Goal: Information Seeking & Learning: Learn about a topic

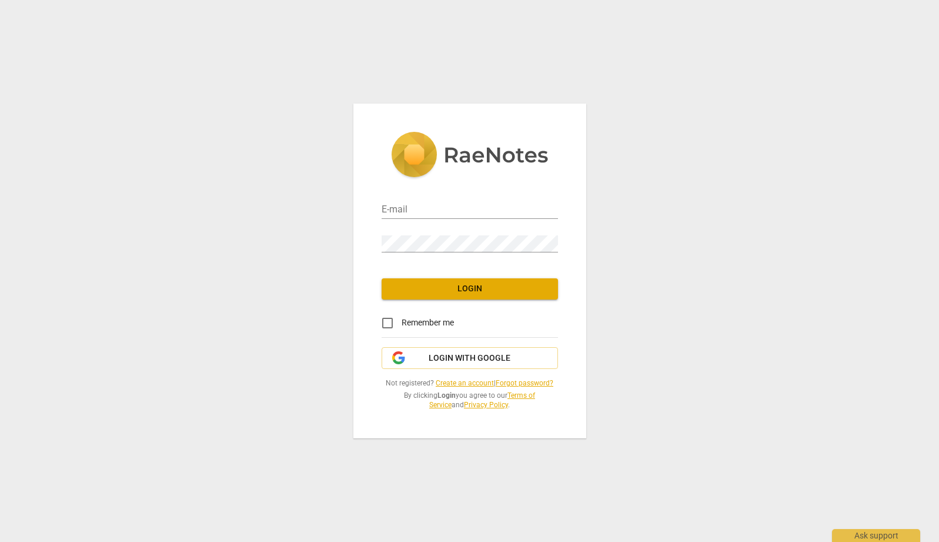
type input "[PERSON_NAME][EMAIL_ADDRESS][PERSON_NAME][DOMAIN_NAME]"
click at [394, 321] on input "Remember me" at bounding box center [388, 323] width 28 height 28
checkbox input "true"
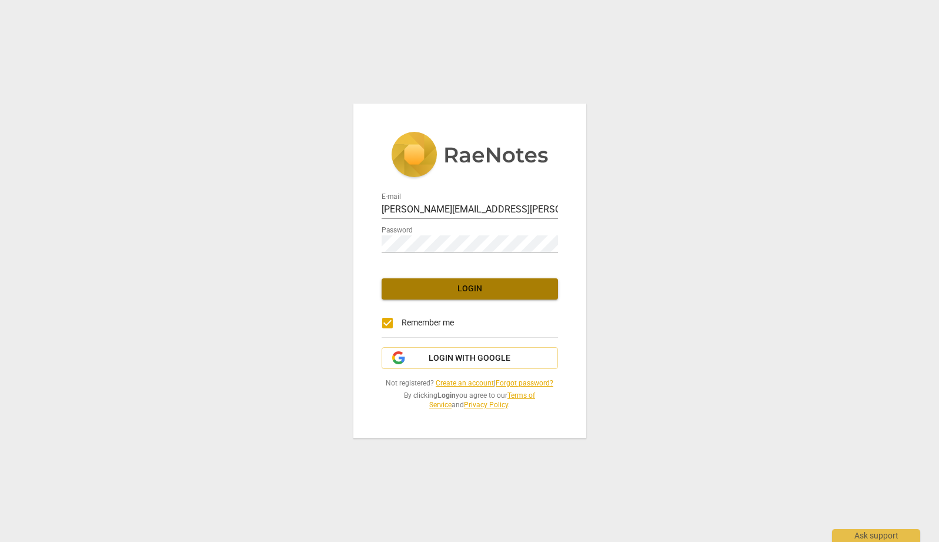
click at [461, 290] on span "Login" at bounding box center [470, 289] width 158 height 12
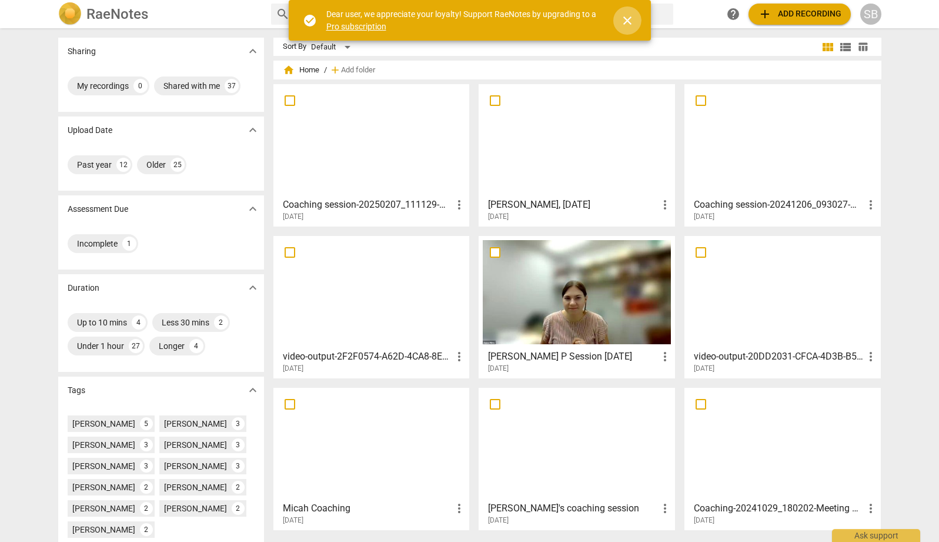
click at [629, 18] on span "close" at bounding box center [628, 21] width 14 height 14
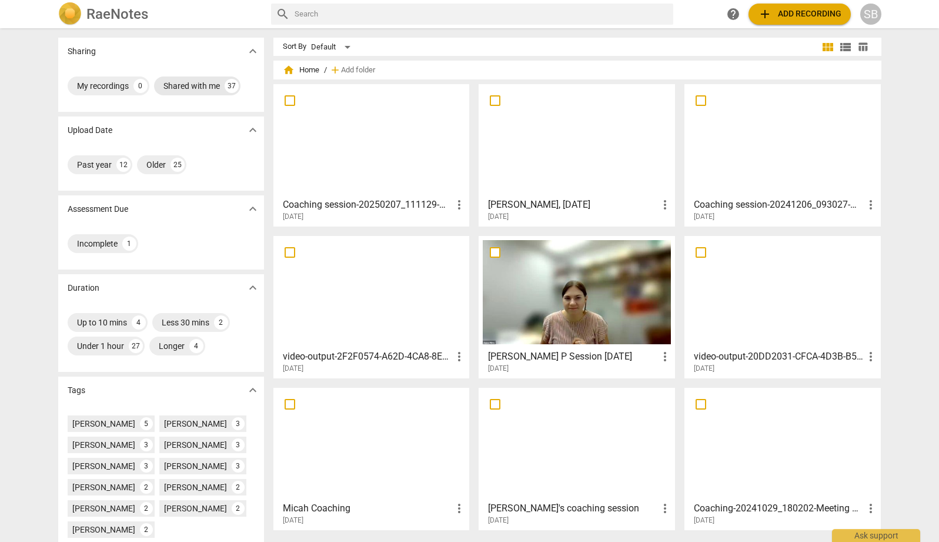
click at [191, 83] on div "Shared with me" at bounding box center [192, 86] width 56 height 12
click at [90, 165] on div "Past year" at bounding box center [94, 165] width 35 height 12
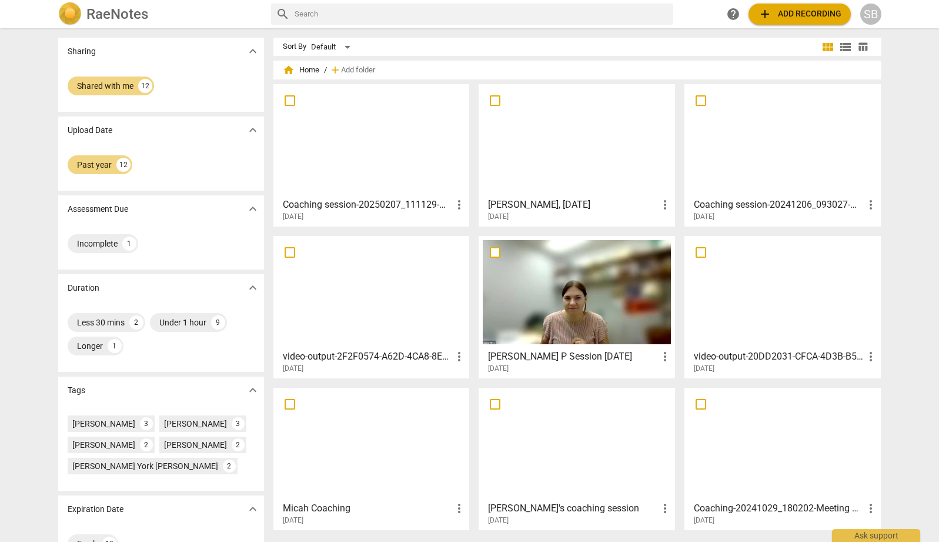
click at [488, 14] on input "text" at bounding box center [482, 14] width 374 height 19
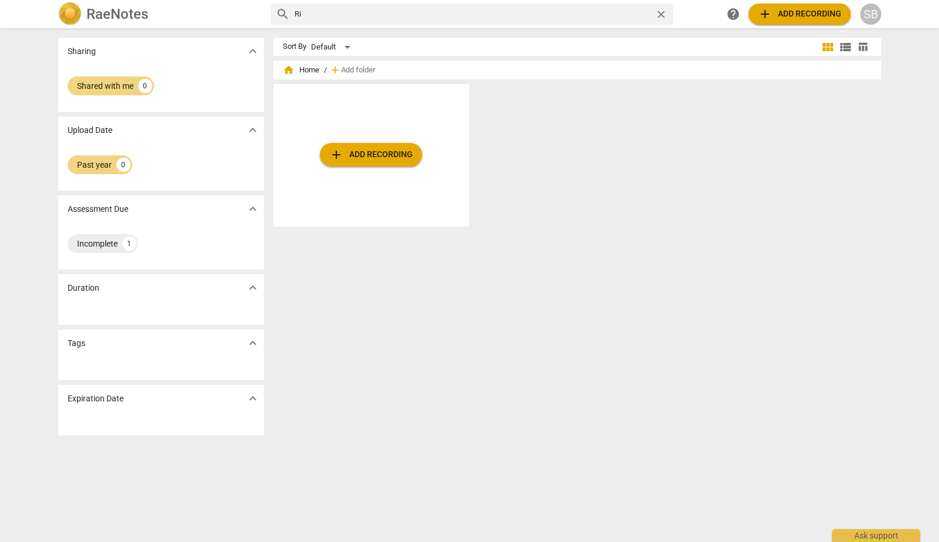
type input "R"
click at [868, 13] on div "SB" at bounding box center [871, 14] width 21 height 21
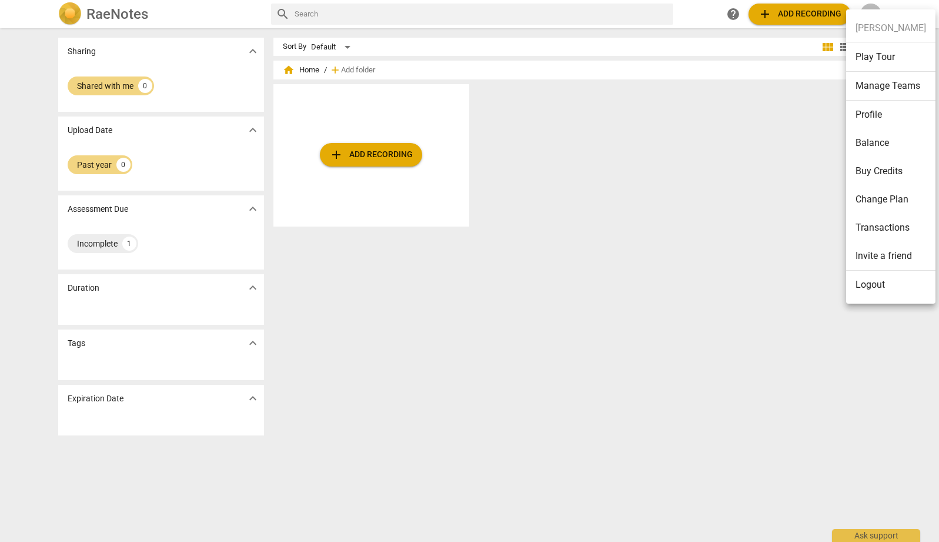
click at [337, 69] on div at bounding box center [469, 271] width 939 height 542
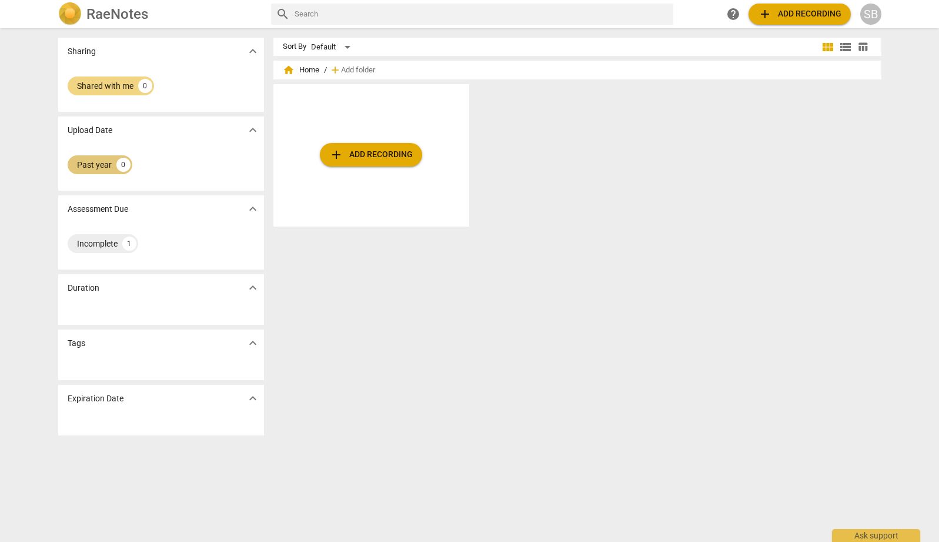
click at [101, 165] on div "Past year" at bounding box center [94, 165] width 35 height 12
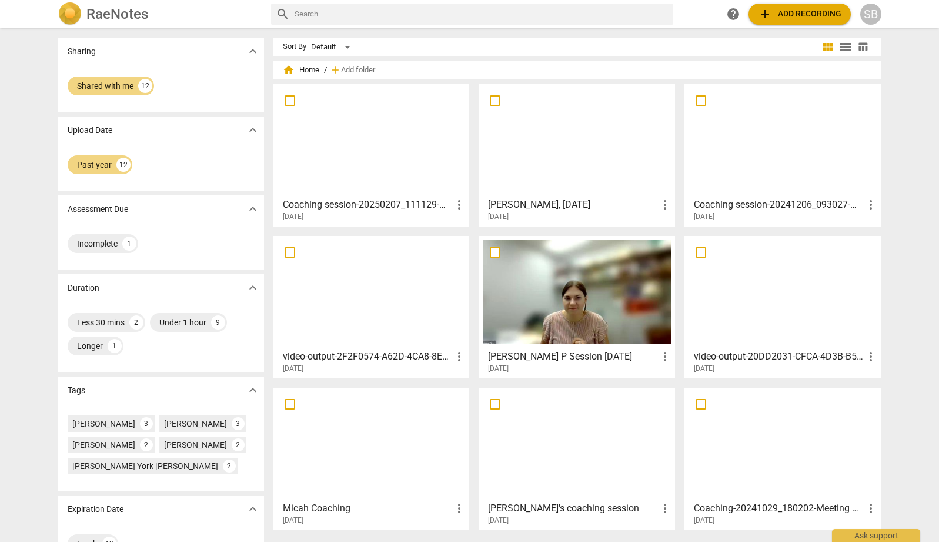
click at [266, 191] on div "Sharing expand_more Shared with me 12 Upload Date expand_more Past year 12 Asse…" at bounding box center [470, 285] width 842 height 512
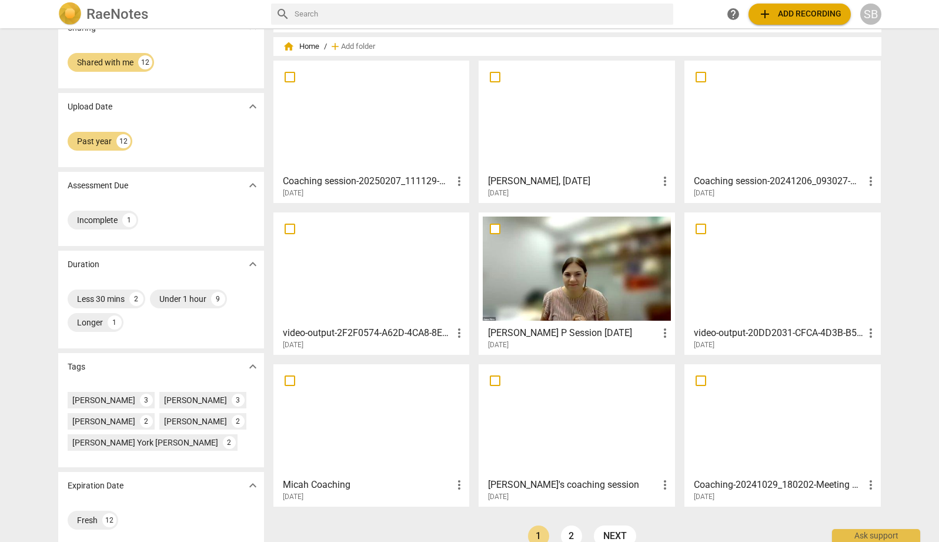
scroll to position [44, 0]
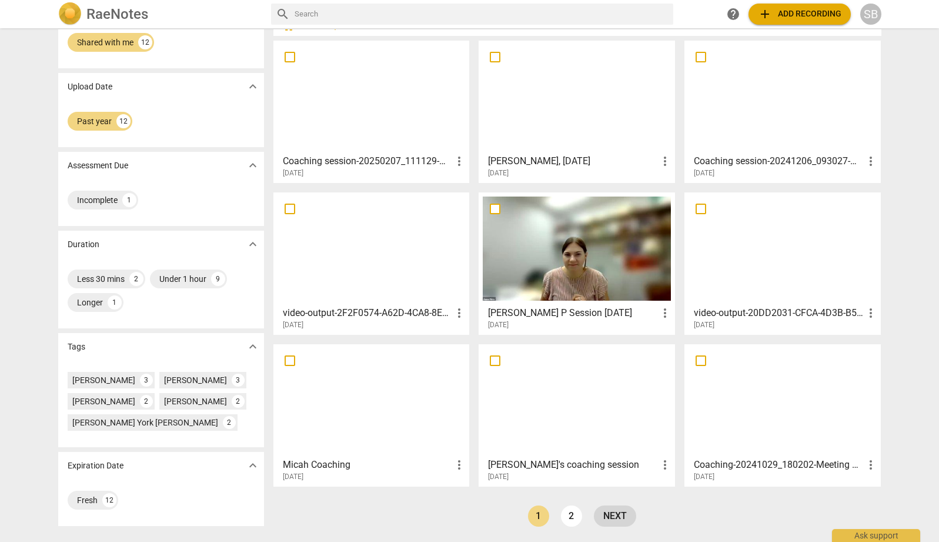
click at [602, 509] on link "next" at bounding box center [615, 515] width 42 height 21
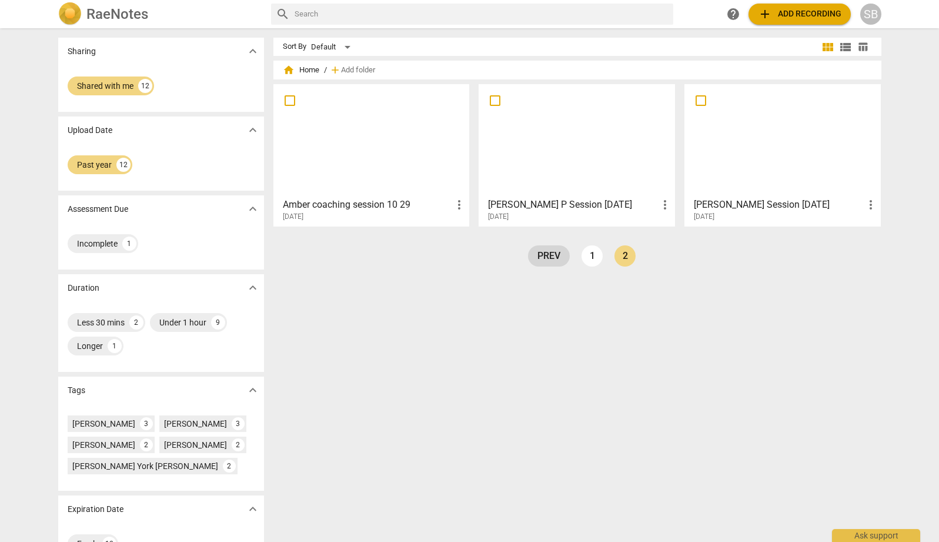
click at [538, 253] on link "prev" at bounding box center [549, 255] width 42 height 21
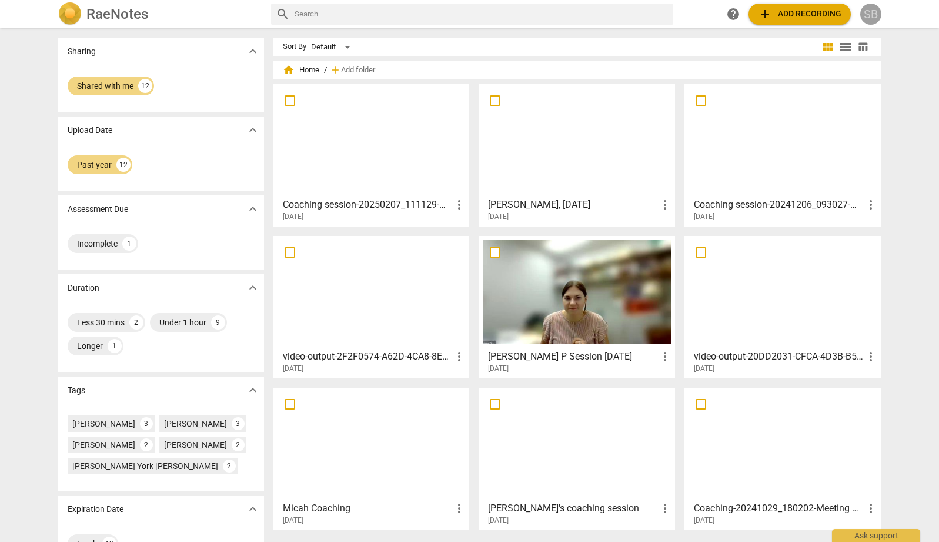
click at [872, 13] on div "SB" at bounding box center [871, 14] width 21 height 21
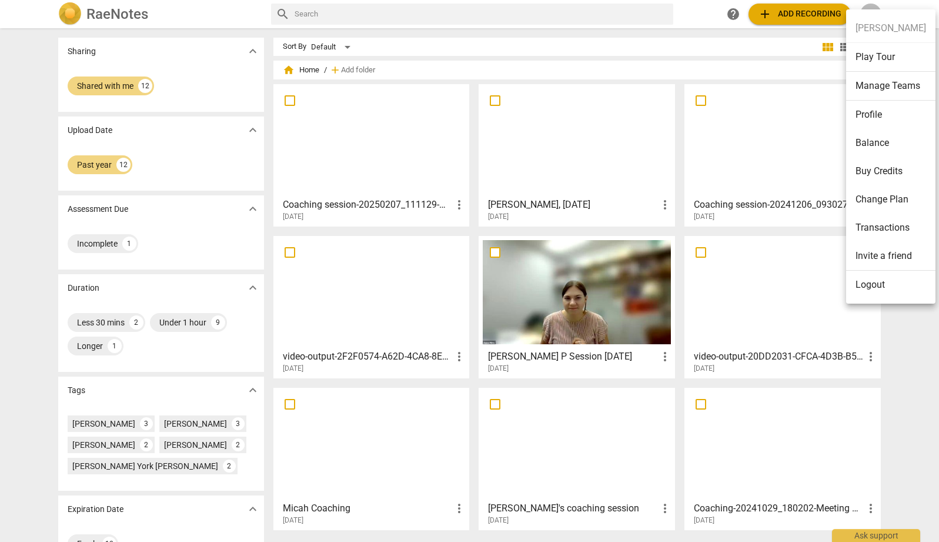
click at [868, 116] on li "Profile" at bounding box center [890, 115] width 89 height 28
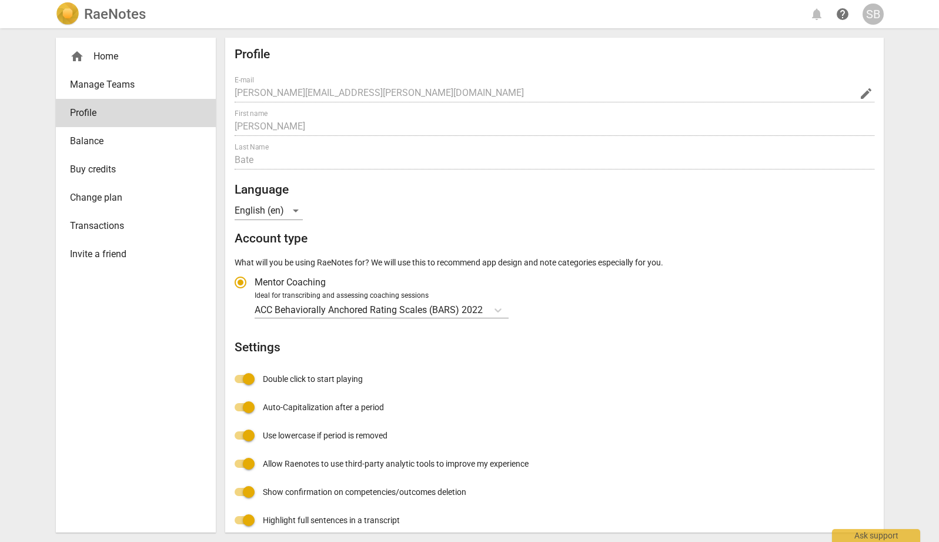
radio input "false"
click at [903, 122] on div "RaeNotes notifications help SB home Home Manage Teams Profile Balance Buy credi…" at bounding box center [469, 271] width 939 height 542
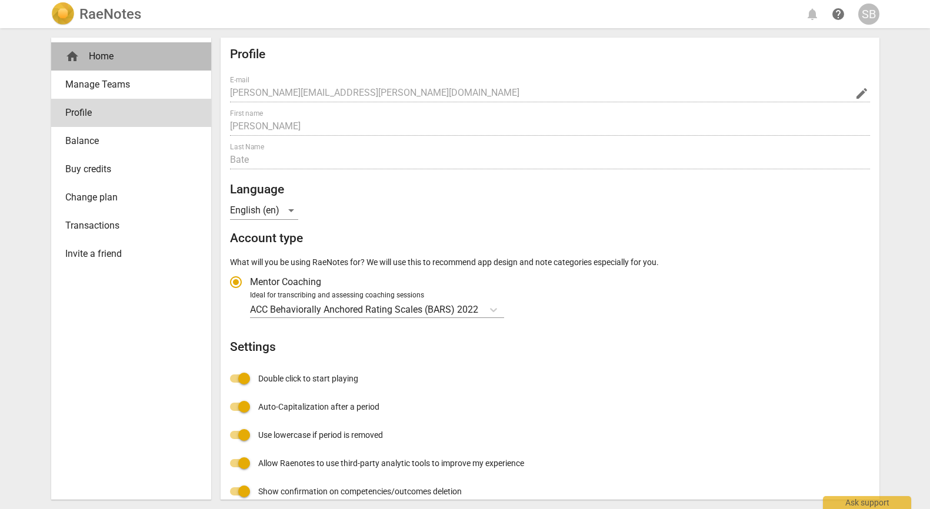
click at [102, 56] on div "home Home" at bounding box center [126, 56] width 122 height 14
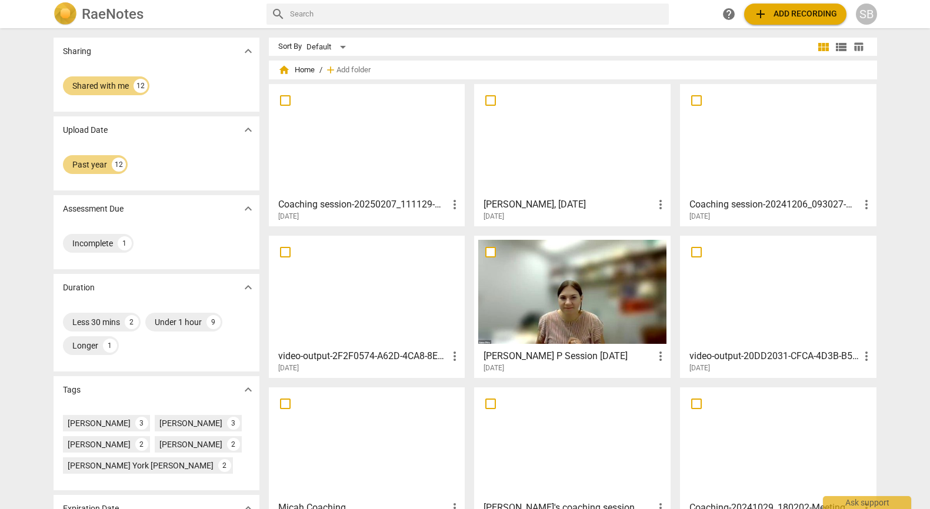
click at [772, 16] on span "add Add recording" at bounding box center [796, 14] width 84 height 14
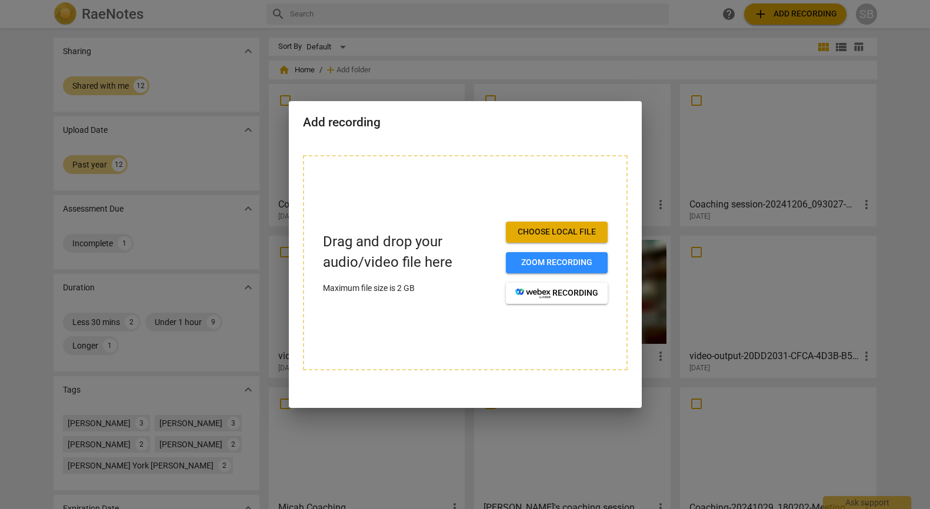
click at [595, 38] on div at bounding box center [465, 254] width 930 height 509
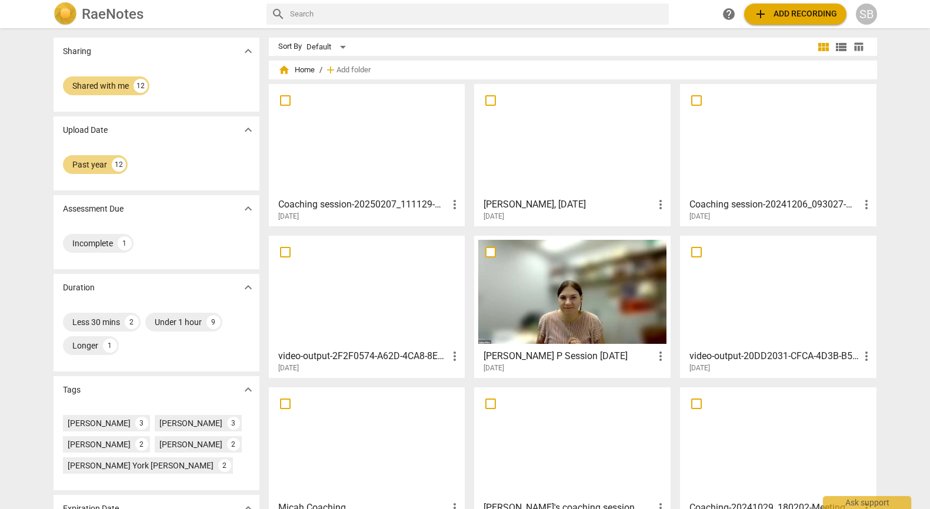
click at [116, 15] on h2 "RaeNotes" at bounding box center [113, 14] width 62 height 16
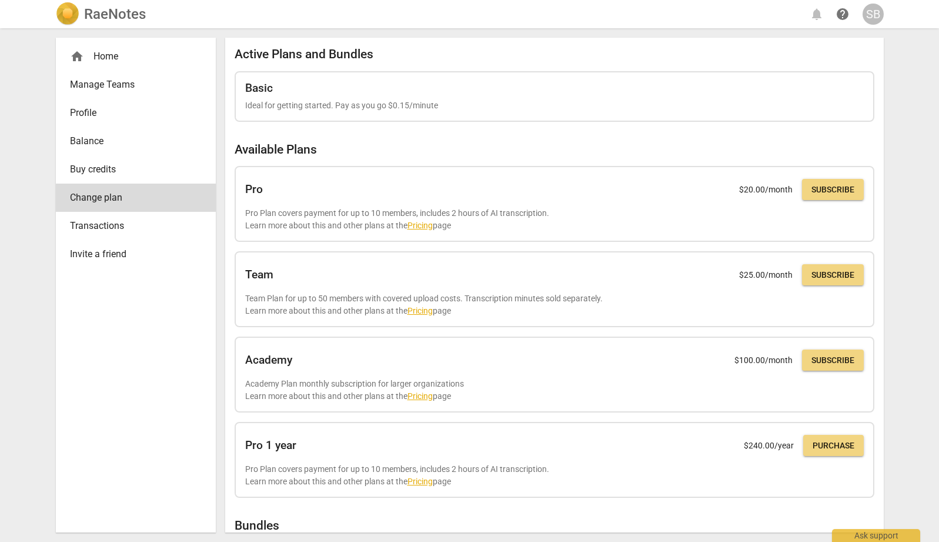
click at [87, 113] on span "Profile" at bounding box center [131, 113] width 122 height 14
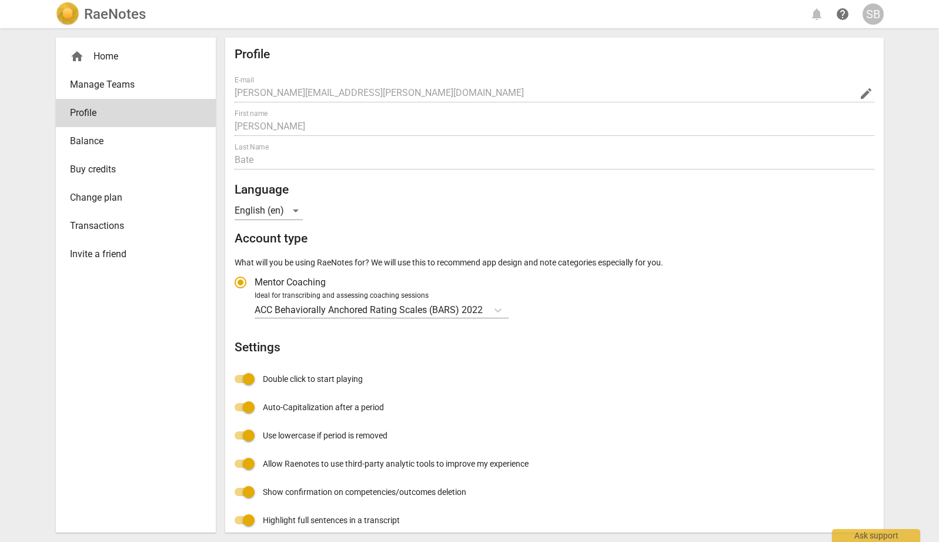
radio input "false"
click at [106, 256] on span "Invite a friend" at bounding box center [131, 254] width 122 height 14
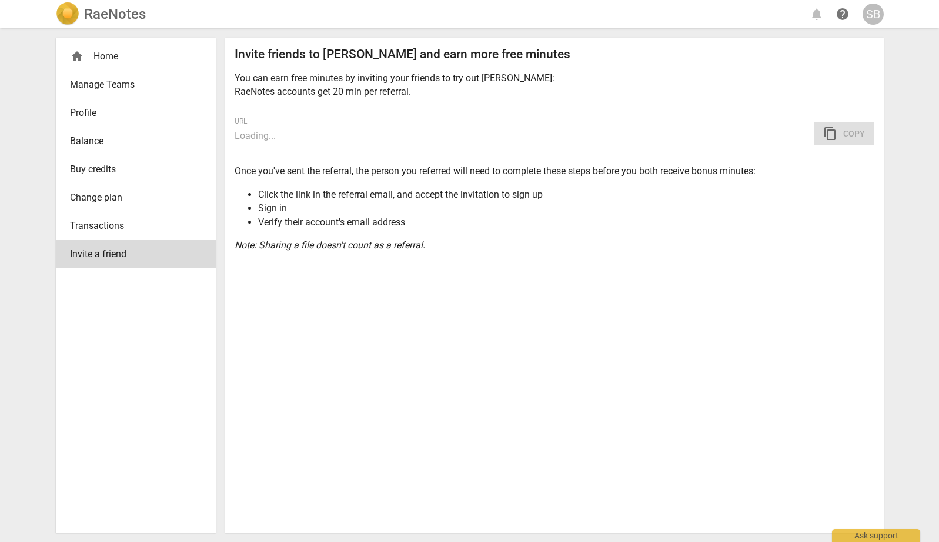
type input "https://app.raenotes.com/invitation/gAAAAABotg_s1Bb4Renzn6EXWXwzSre5Tvr3Z-MM0vG…"
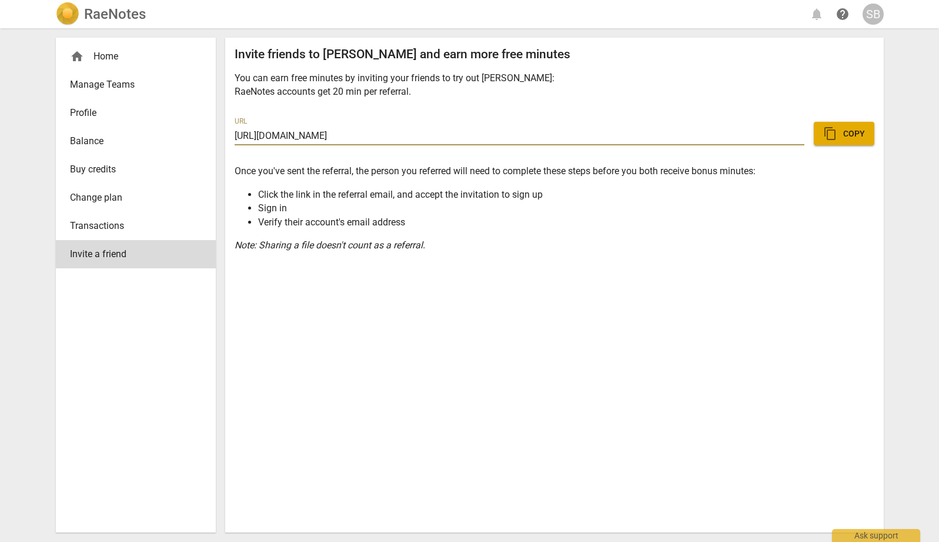
click at [85, 114] on span "Profile" at bounding box center [131, 113] width 122 height 14
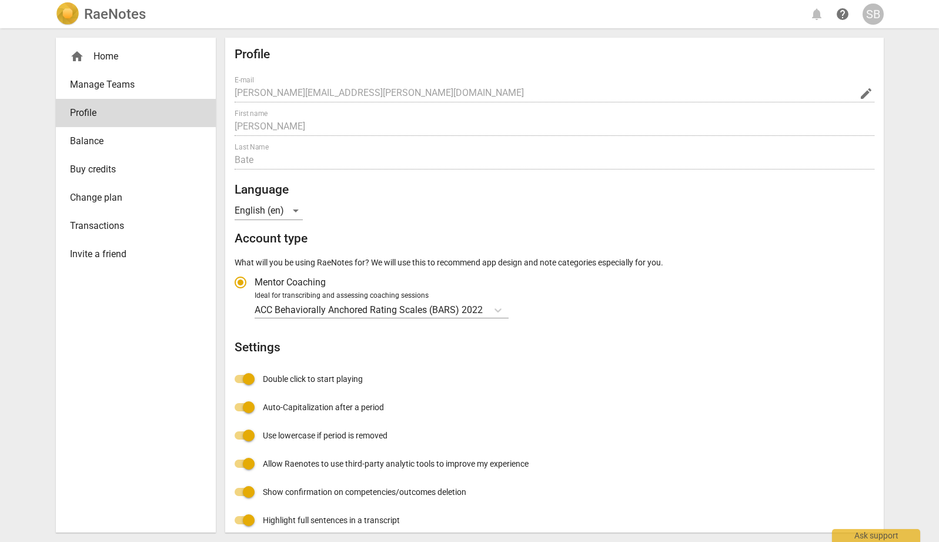
radio input "false"
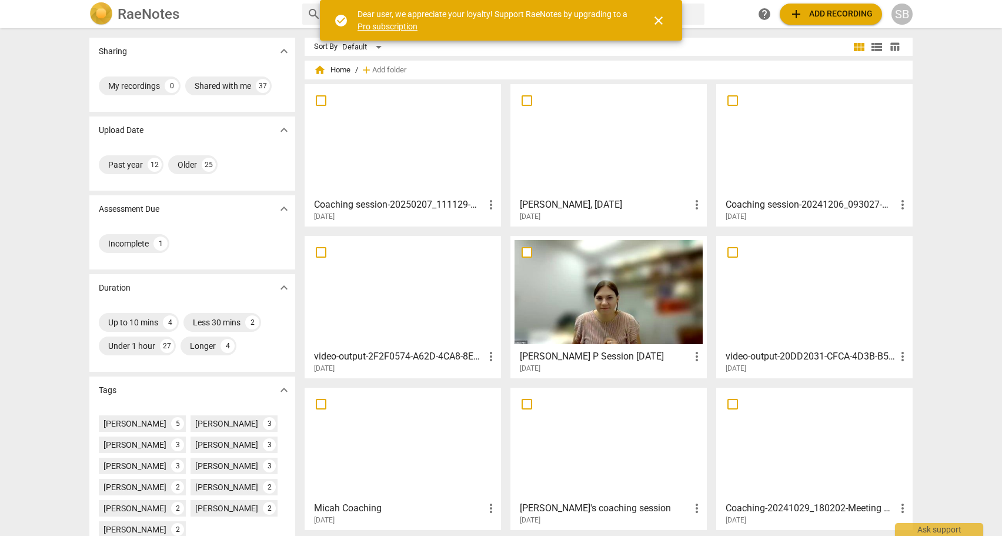
click at [152, 15] on h2 "RaeNotes" at bounding box center [149, 14] width 62 height 16
click at [939, 531] on div "Ask support" at bounding box center [939, 526] width 88 height 19
